Goal: Find contact information: Find contact information

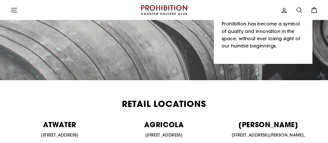
scroll to position [146, 0]
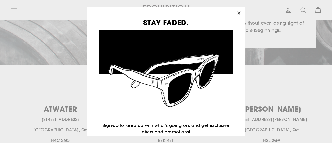
click at [240, 13] on icon "button" at bounding box center [238, 13] width 3 height 3
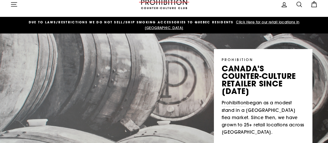
scroll to position [0, 0]
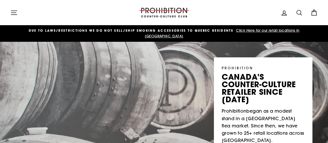
click at [255, 31] on span "Click Here for our retail locations in [GEOGRAPHIC_DATA]" at bounding box center [222, 33] width 155 height 10
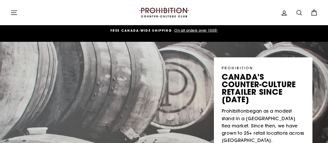
click at [166, 12] on img at bounding box center [164, 13] width 52 height 10
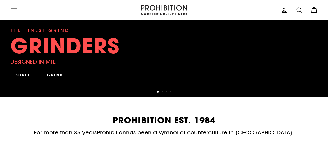
scroll to position [140, 0]
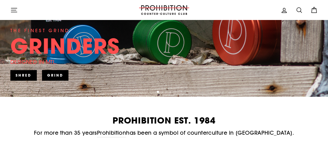
click at [22, 70] on link "SHRED" at bounding box center [23, 75] width 26 height 10
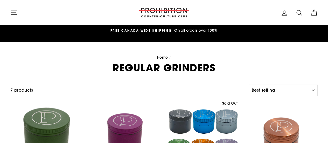
select select "best-selling"
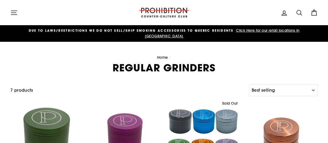
click at [272, 30] on span "Click Here for our retail locations in [GEOGRAPHIC_DATA]" at bounding box center [222, 33] width 155 height 10
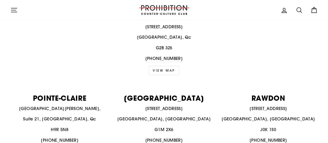
scroll to position [565, 0]
click at [167, 66] on link "View map" at bounding box center [164, 70] width 30 height 9
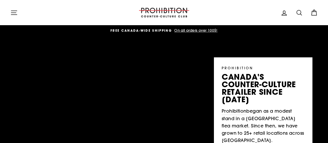
scroll to position [565, 0]
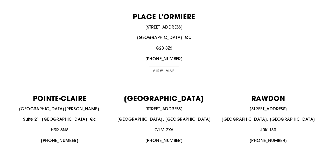
click at [134, 106] on p "[STREET_ADDRESS]" at bounding box center [164, 109] width 99 height 7
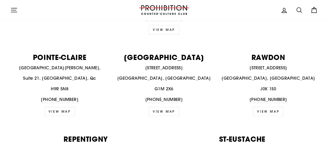
scroll to position [606, 0]
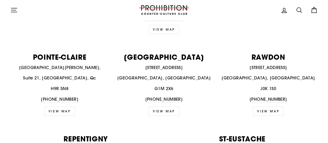
click at [168, 107] on link "VIEW MAP" at bounding box center [164, 111] width 30 height 9
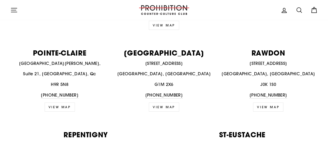
click at [164, 102] on link "VIEW MAP" at bounding box center [164, 106] width 30 height 9
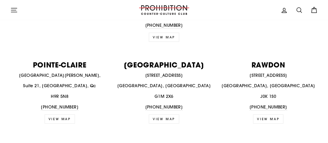
scroll to position [599, 0]
drag, startPoint x: 192, startPoint y: 68, endPoint x: 134, endPoint y: 66, distance: 58.2
click at [134, 66] on div "[GEOGRAPHIC_DATA] [STREET_ADDRESS] [PHONE_NUMBER] VIEW MAP" at bounding box center [161, 92] width 104 height 62
copy p "[STREET_ADDRESS]"
